Goal: Information Seeking & Learning: Learn about a topic

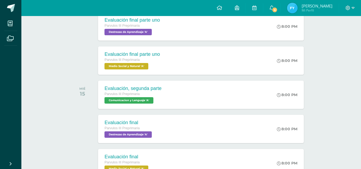
scroll to position [128, 0]
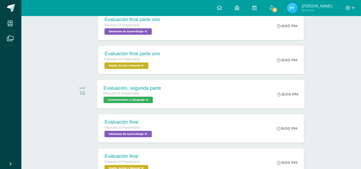
click at [128, 86] on div "Evaluación, segunda parte" at bounding box center [133, 88] width 58 height 6
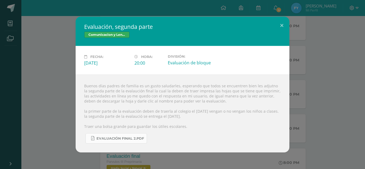
click at [117, 141] on span "Evaluación final 2.pdf" at bounding box center [121, 139] width 48 height 4
click at [280, 25] on button at bounding box center [282, 26] width 15 height 18
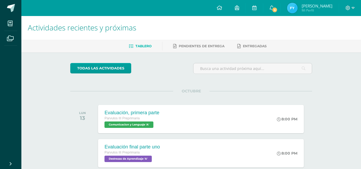
scroll to position [0, 0]
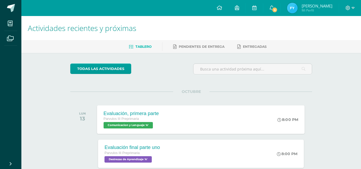
click at [125, 111] on div "Evaluación, primera parte" at bounding box center [131, 114] width 55 height 6
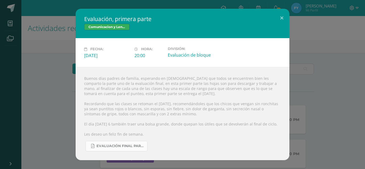
click at [111, 149] on link "Evaluación final parte uno.pdf" at bounding box center [117, 146] width 62 height 10
click at [279, 17] on button at bounding box center [282, 18] width 15 height 18
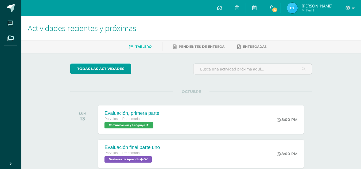
click at [273, 5] on link "4" at bounding box center [272, 8] width 17 height 16
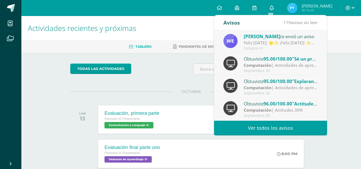
click at [271, 5] on link "0" at bounding box center [272, 8] width 17 height 16
click at [269, 41] on div "Feliz [DATE]: 🌟✨ ¡Feliz [DATE]! ✨🌟 [DATE] celebramos a los más especiales del m…" at bounding box center [281, 43] width 74 height 6
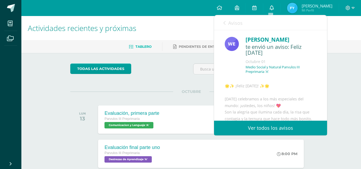
click at [266, 4] on link "0" at bounding box center [272, 8] width 17 height 16
click at [270, 9] on icon at bounding box center [272, 7] width 4 height 5
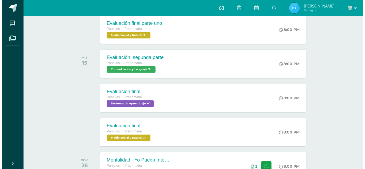
scroll to position [158, 0]
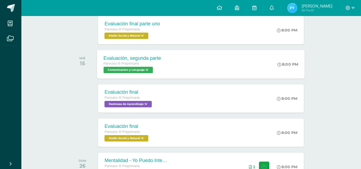
click at [126, 58] on div "Evaluación, segunda parte" at bounding box center [133, 58] width 58 height 6
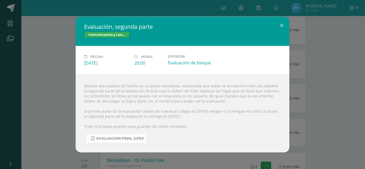
click at [117, 141] on span "Evaluación final 2.pdf" at bounding box center [121, 139] width 48 height 4
